Goal: Check status

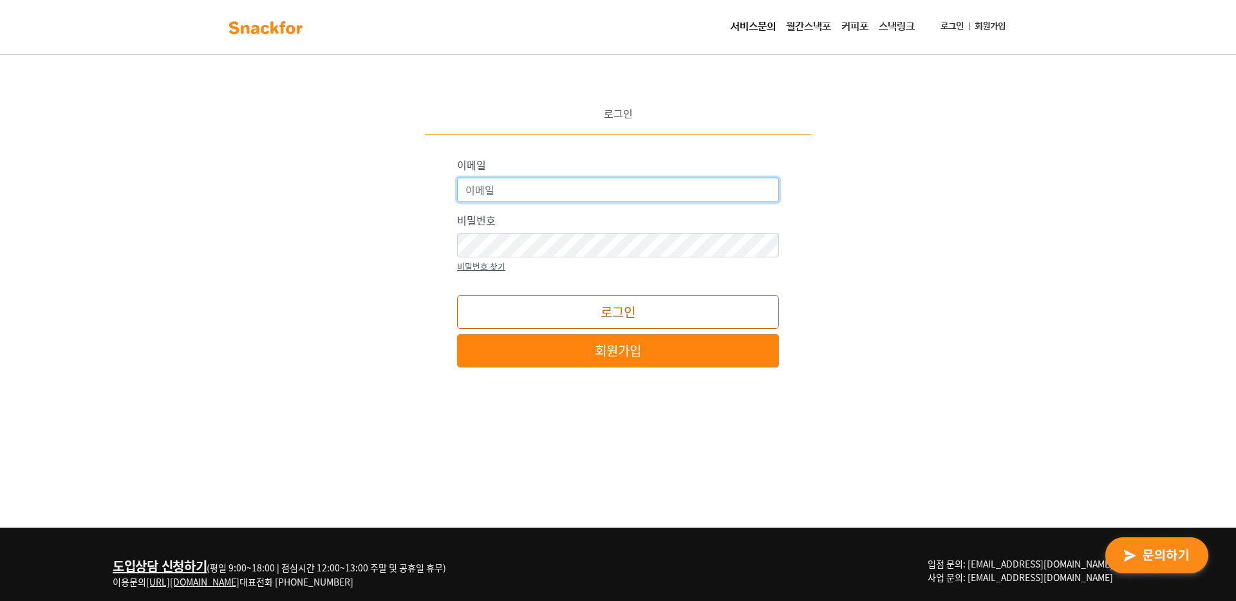
type input "[EMAIL_ADDRESS][DOMAIN_NAME]"
click at [572, 314] on button "로그인" at bounding box center [618, 312] width 322 height 33
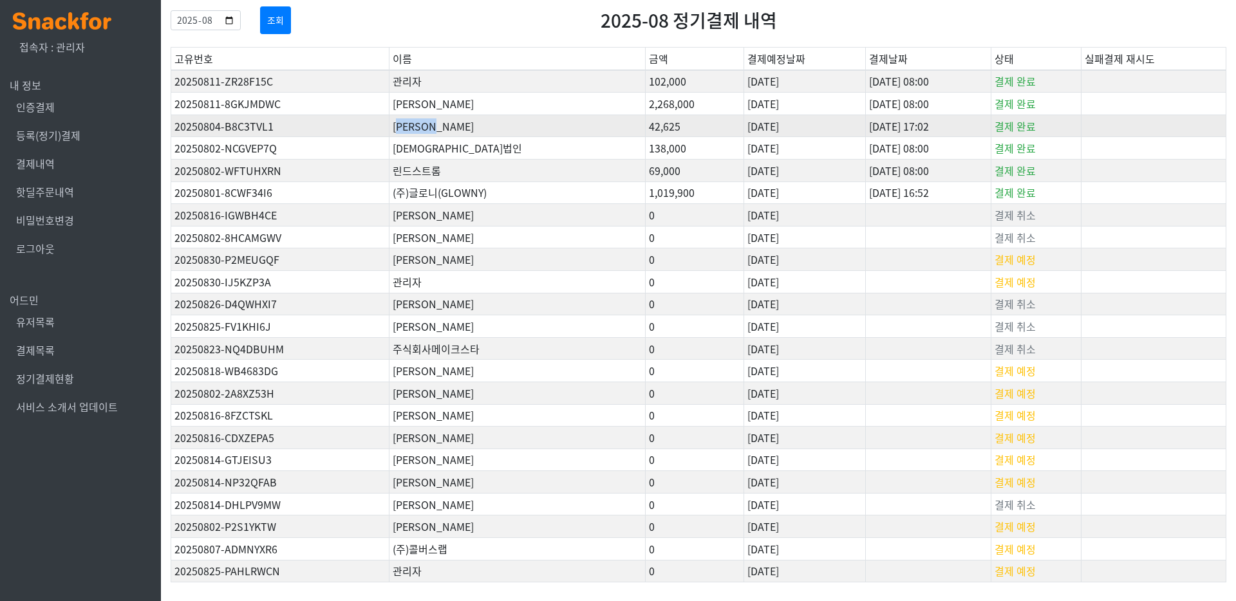
drag, startPoint x: 406, startPoint y: 124, endPoint x: 531, endPoint y: 124, distance: 124.3
click at [531, 124] on td "카카오모빌리티" at bounding box center [518, 126] width 256 height 23
